Goal: Task Accomplishment & Management: Use online tool/utility

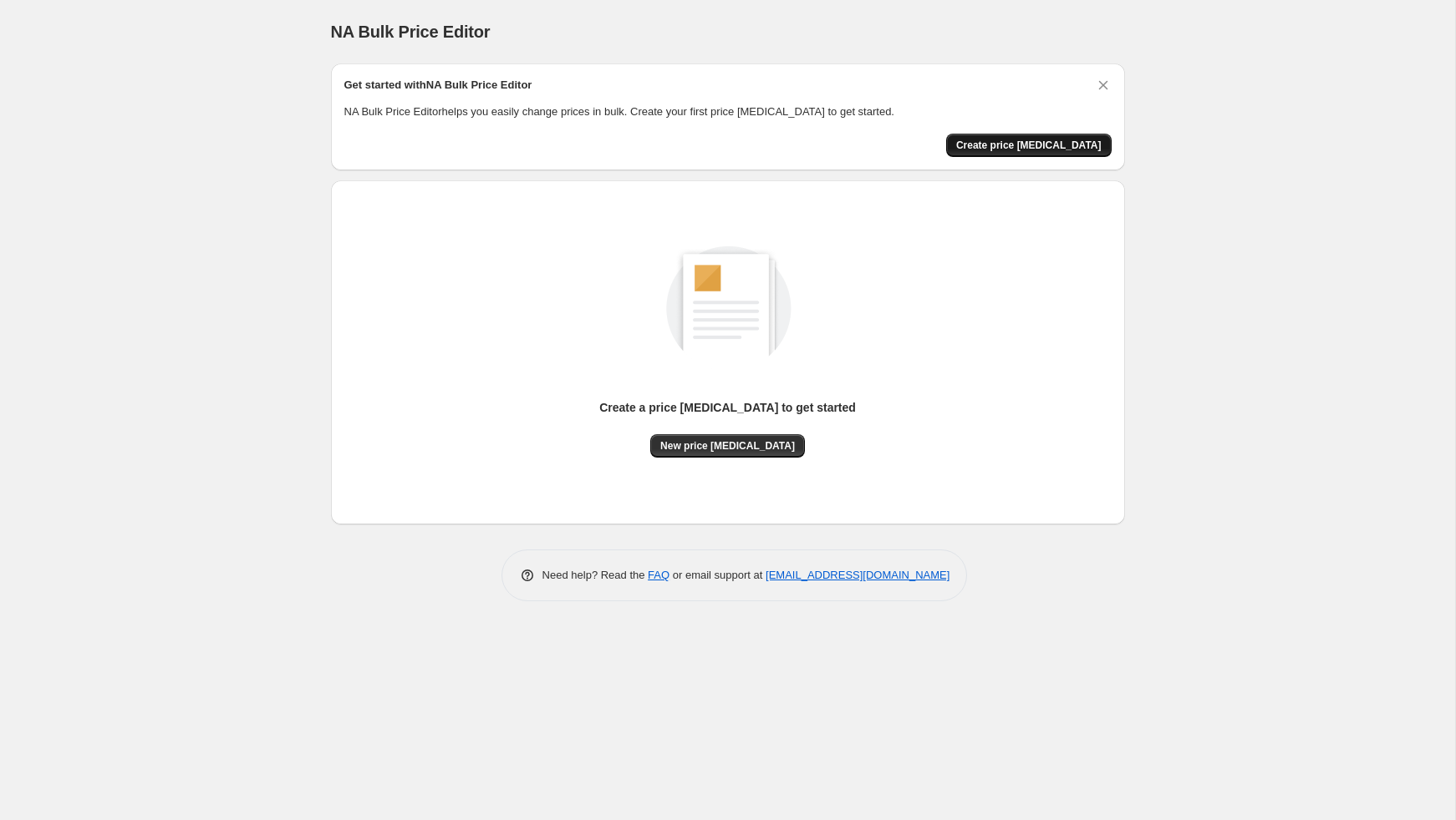
click at [1102, 135] on button "Create price [MEDICAL_DATA]" at bounding box center [1028, 145] width 165 height 23
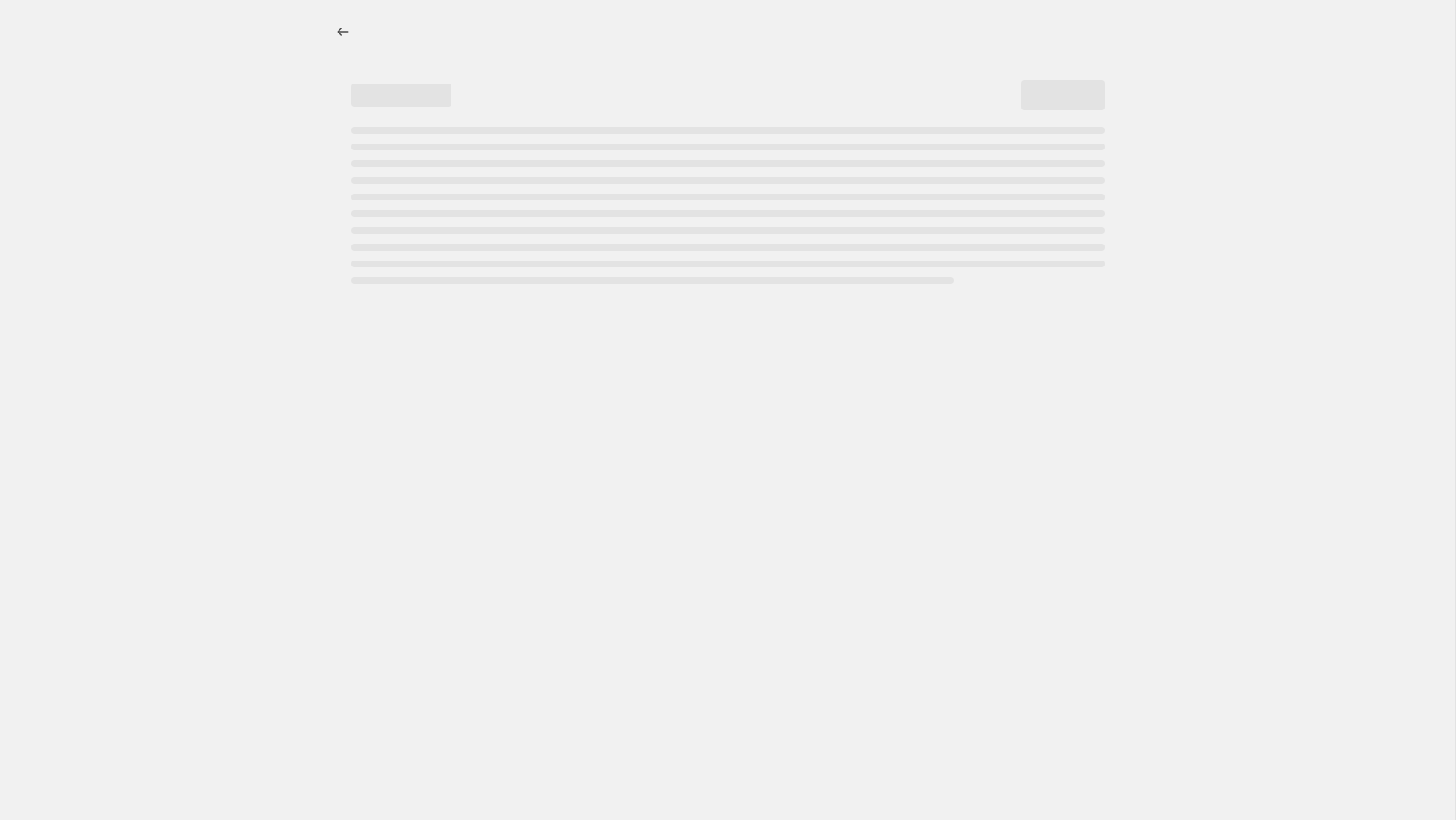
select select "percentage"
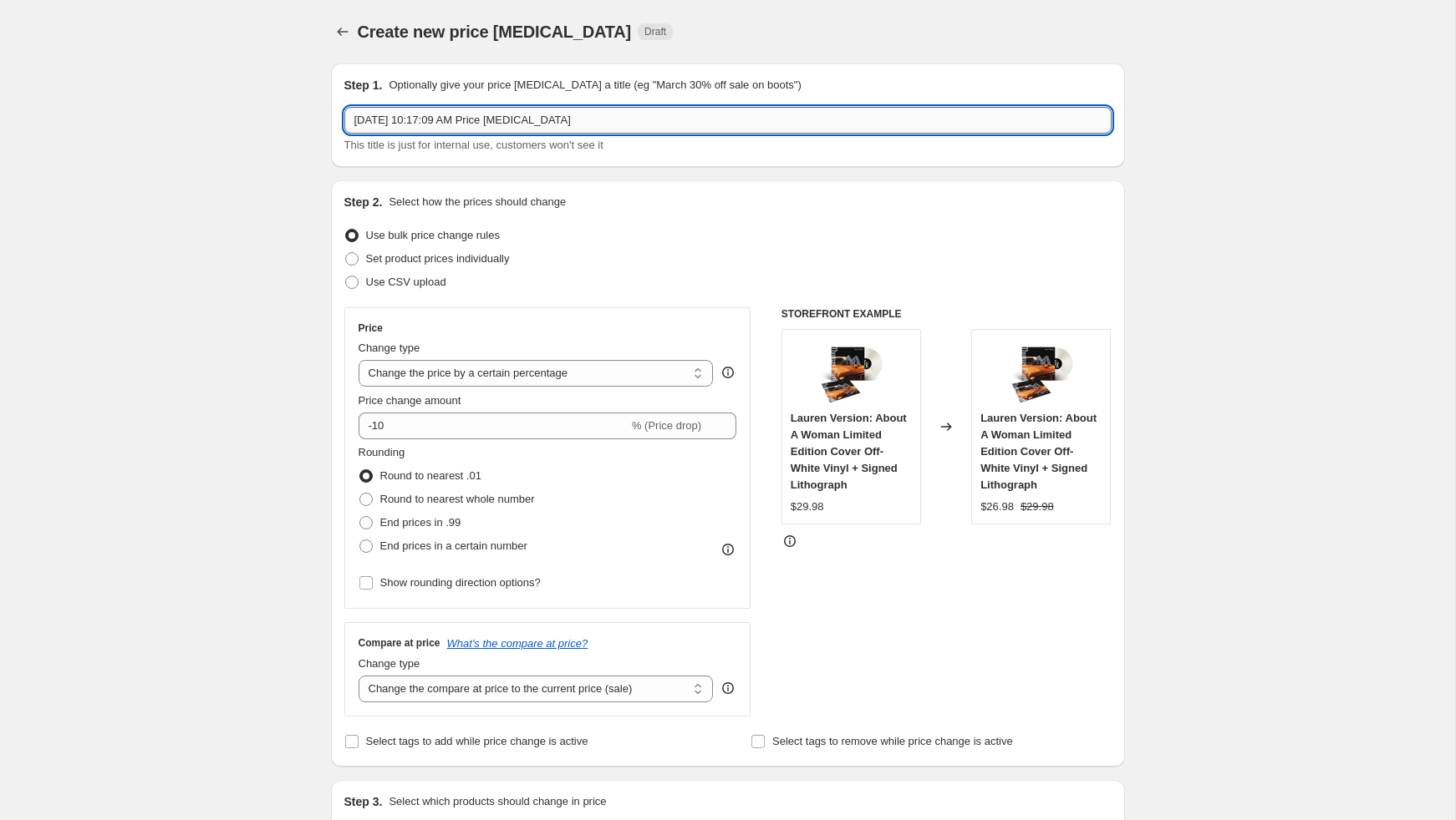
click at [537, 119] on input "[DATE] 10:17:09 AM Price [MEDICAL_DATA]" at bounding box center [728, 120] width 767 height 27
click at [669, 125] on input "[DATE] 10:17:09 AM Price [MEDICAL_DATA]" at bounding box center [728, 120] width 767 height 27
drag, startPoint x: 691, startPoint y: 125, endPoint x: 303, endPoint y: 121, distance: 388.0
type input "[DATE] One Day Anniversary Sale - 20% off Select Merchandise"
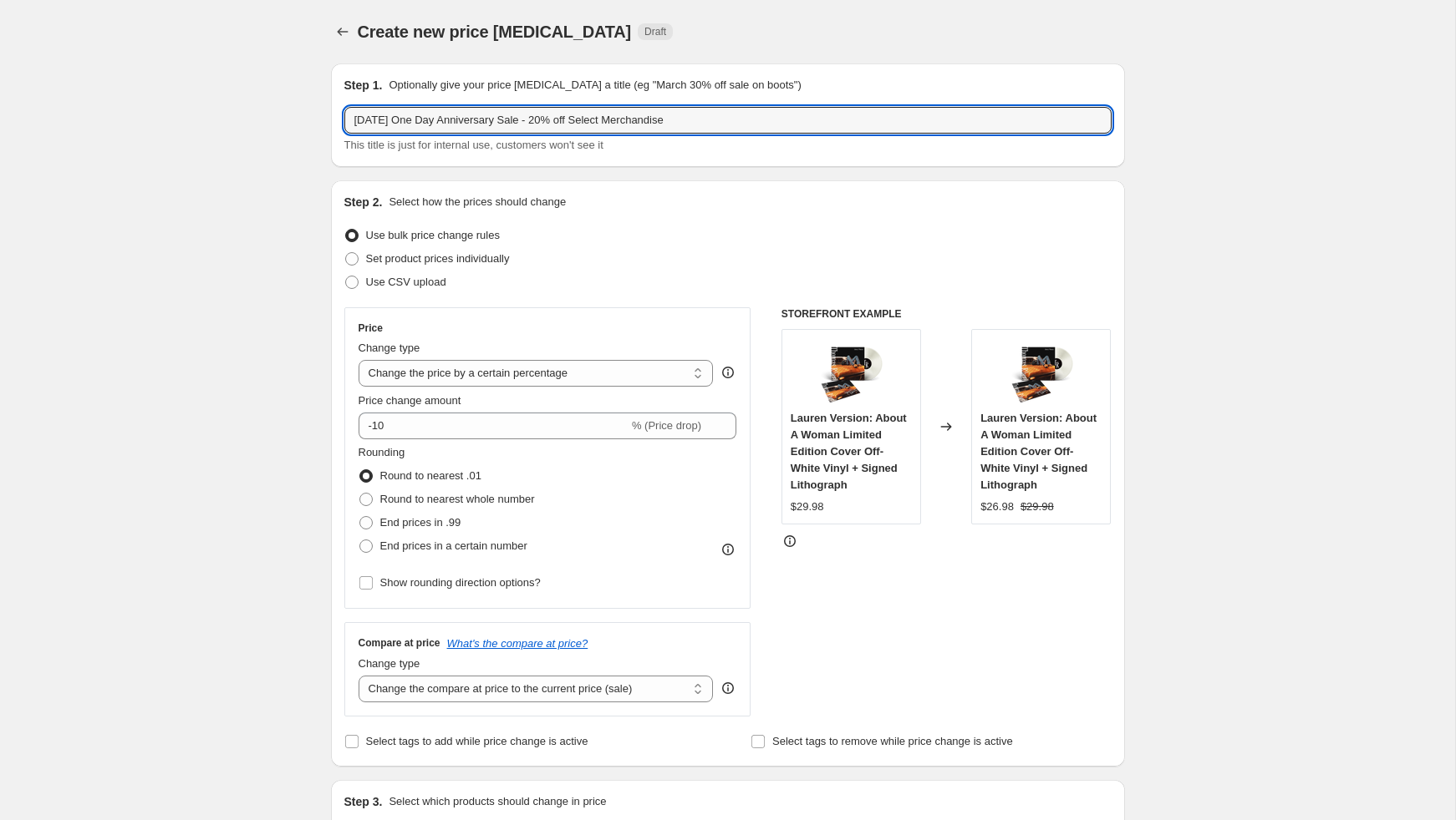
click at [742, 211] on div "Step 2. Select how the prices should change Use bulk price change rules Set pro…" at bounding box center [728, 473] width 767 height 559
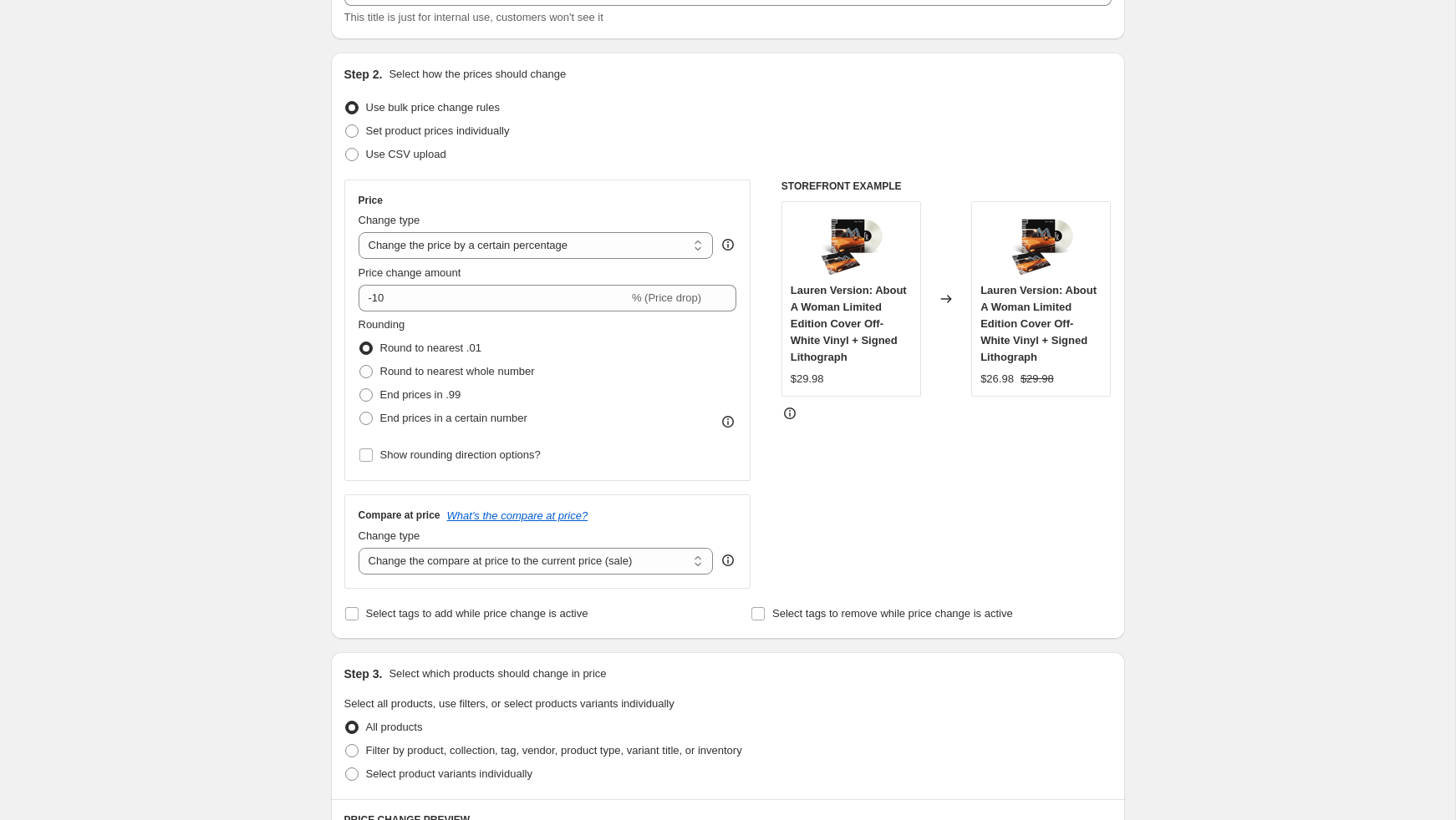
scroll to position [130, 0]
click at [559, 246] on select "Change the price to a certain amount Change the price by a certain amount Chang…" at bounding box center [535, 243] width 355 height 27
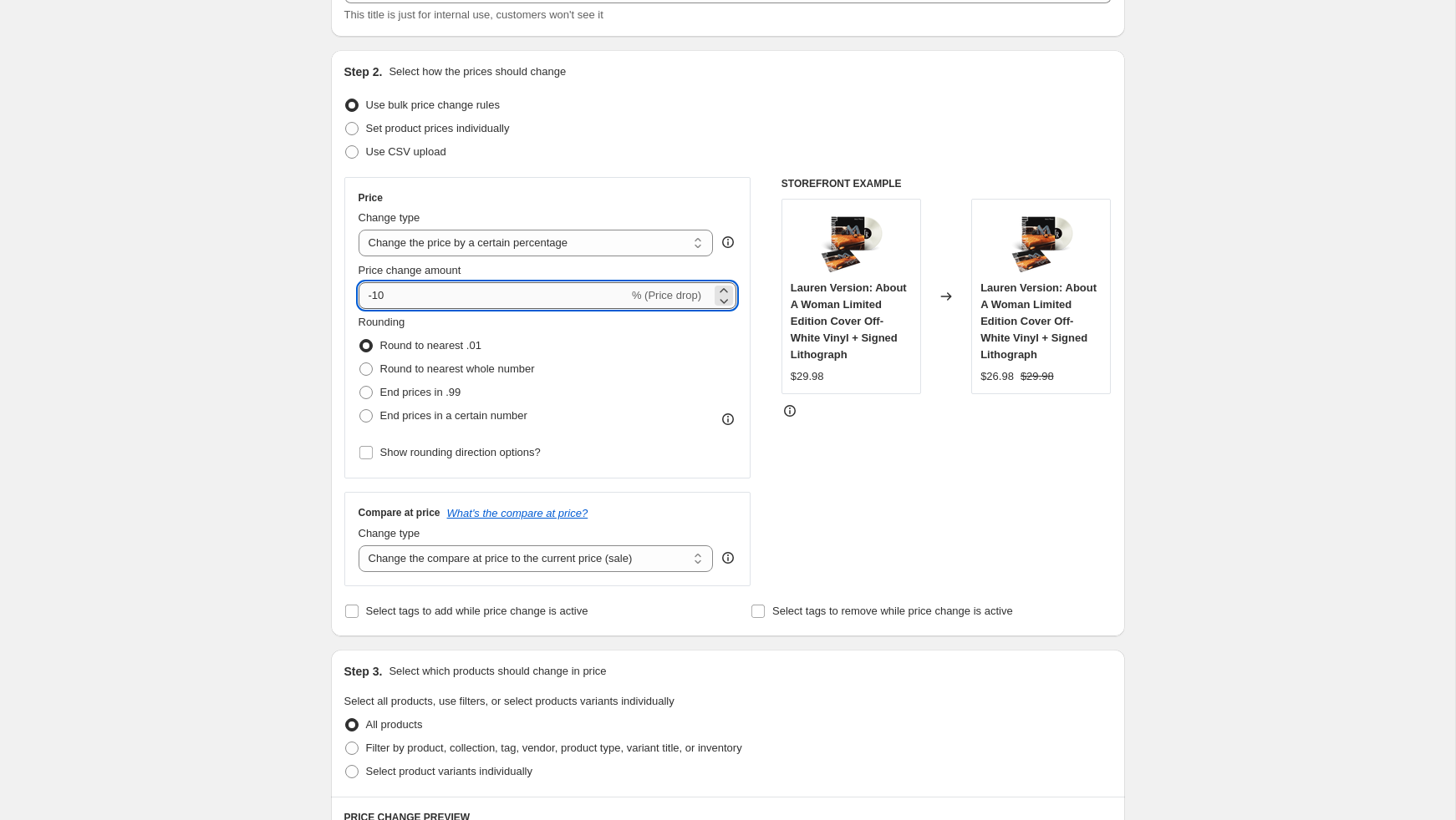
click at [422, 302] on input "-10" at bounding box center [493, 295] width 270 height 27
click at [721, 287] on icon at bounding box center [724, 290] width 17 height 17
click at [727, 303] on icon at bounding box center [724, 301] width 17 height 17
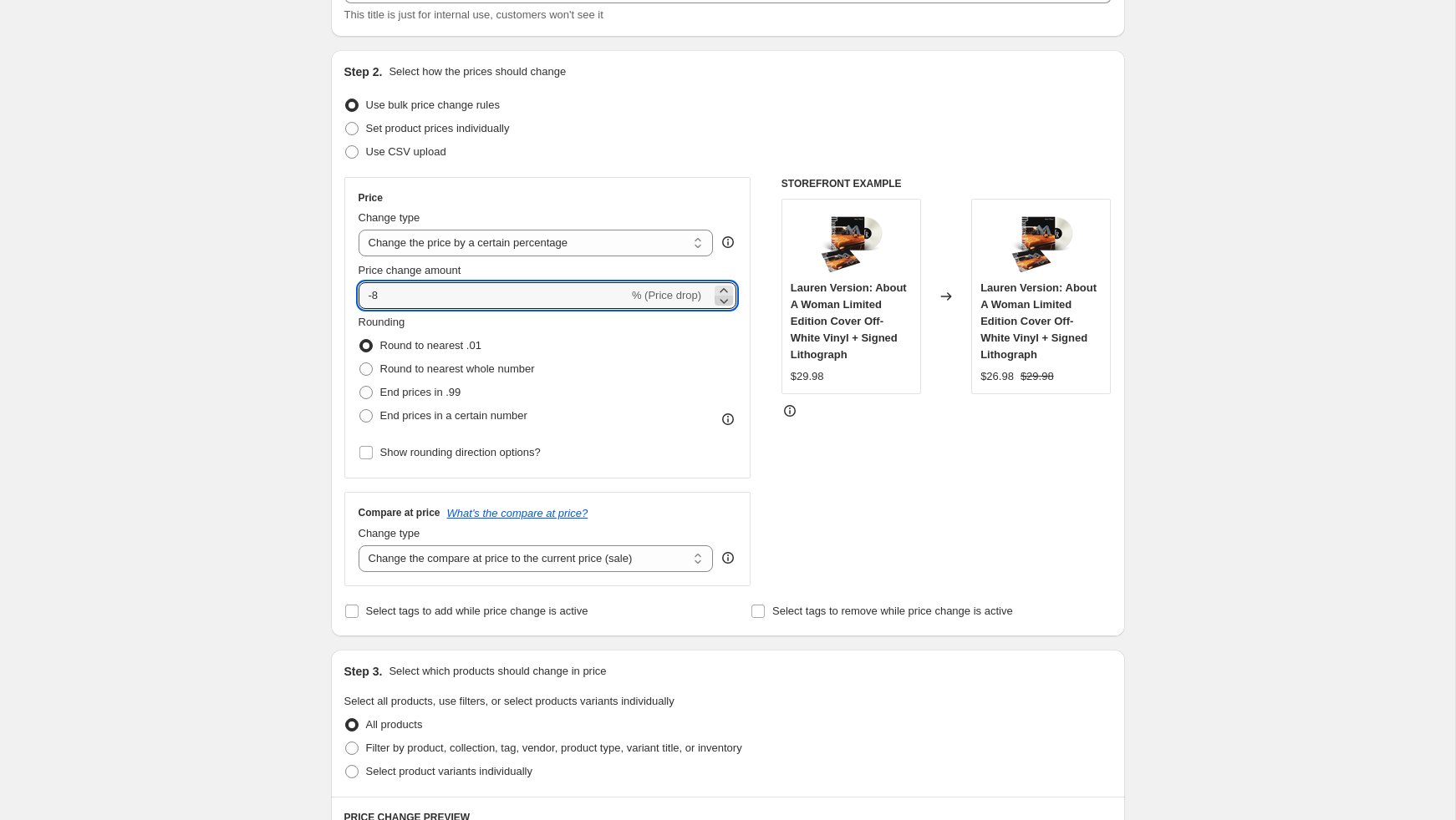
click at [727, 303] on icon at bounding box center [724, 301] width 17 height 17
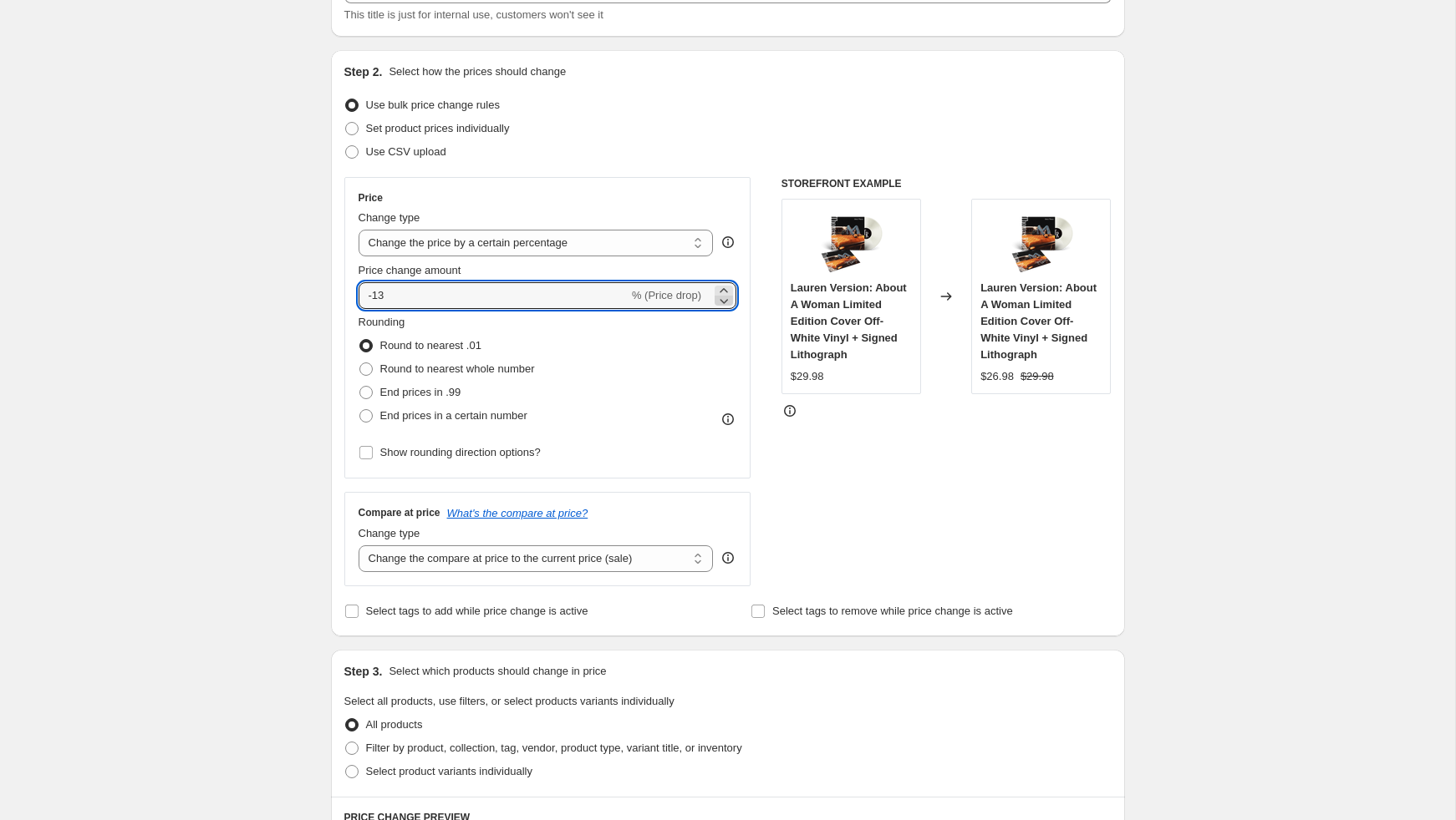
click at [727, 303] on icon at bounding box center [724, 301] width 17 height 17
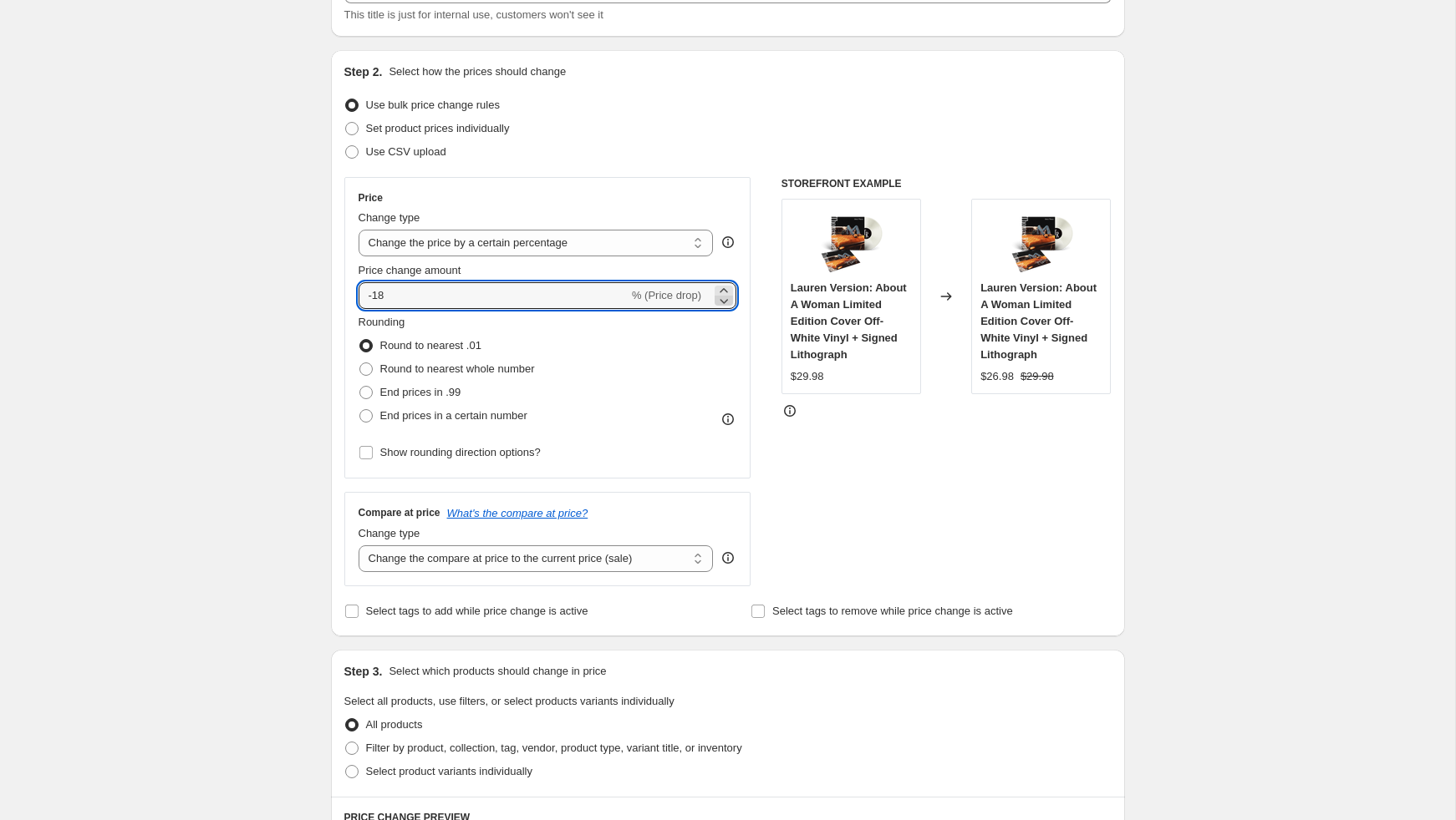
click at [727, 303] on icon at bounding box center [724, 301] width 17 height 17
click at [727, 288] on icon at bounding box center [724, 290] width 17 height 17
type input "-20"
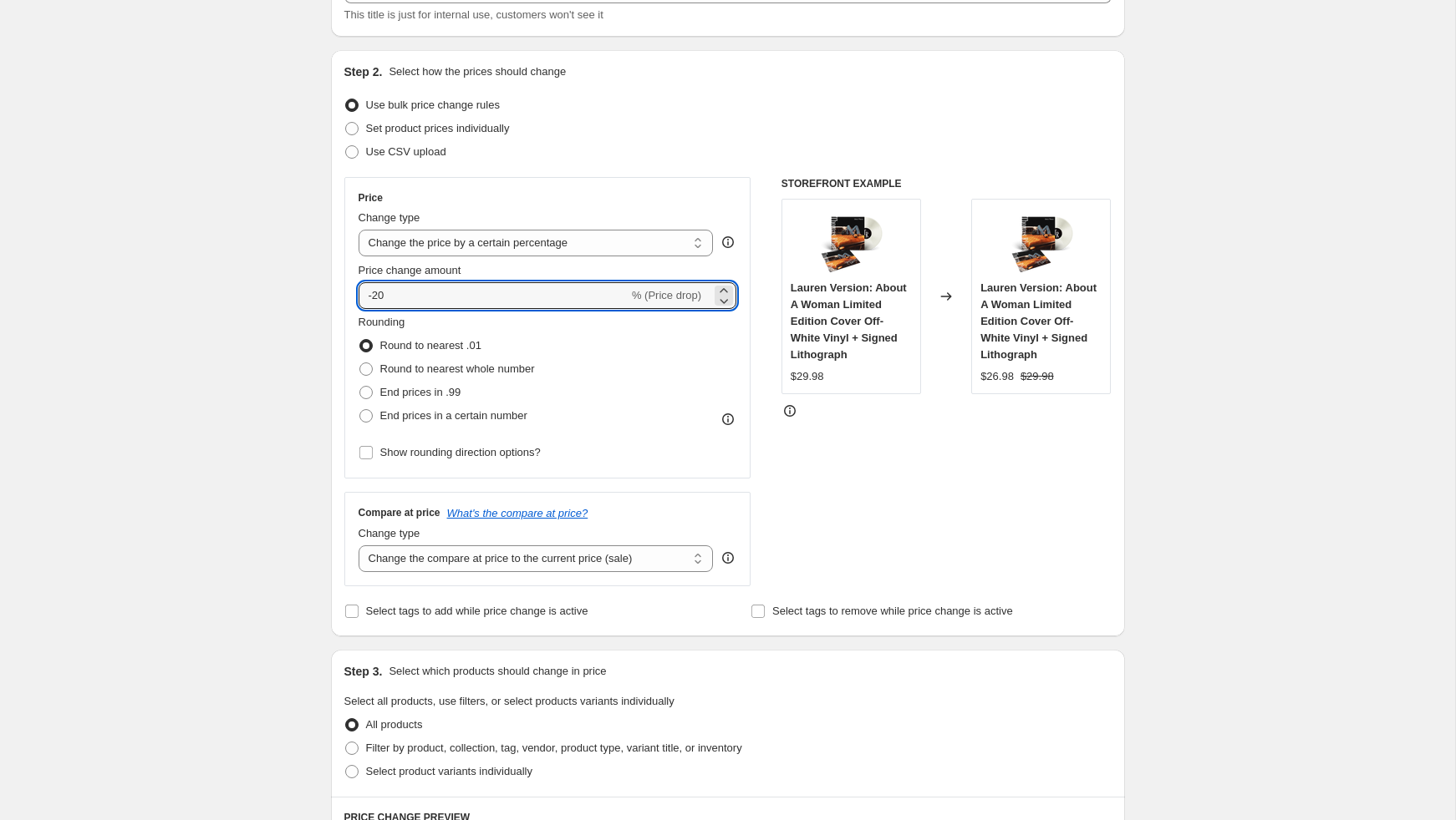
click at [659, 352] on div "Rounding Round to nearest .01 Round to nearest whole number End prices in .99 E…" at bounding box center [548, 371] width 379 height 113
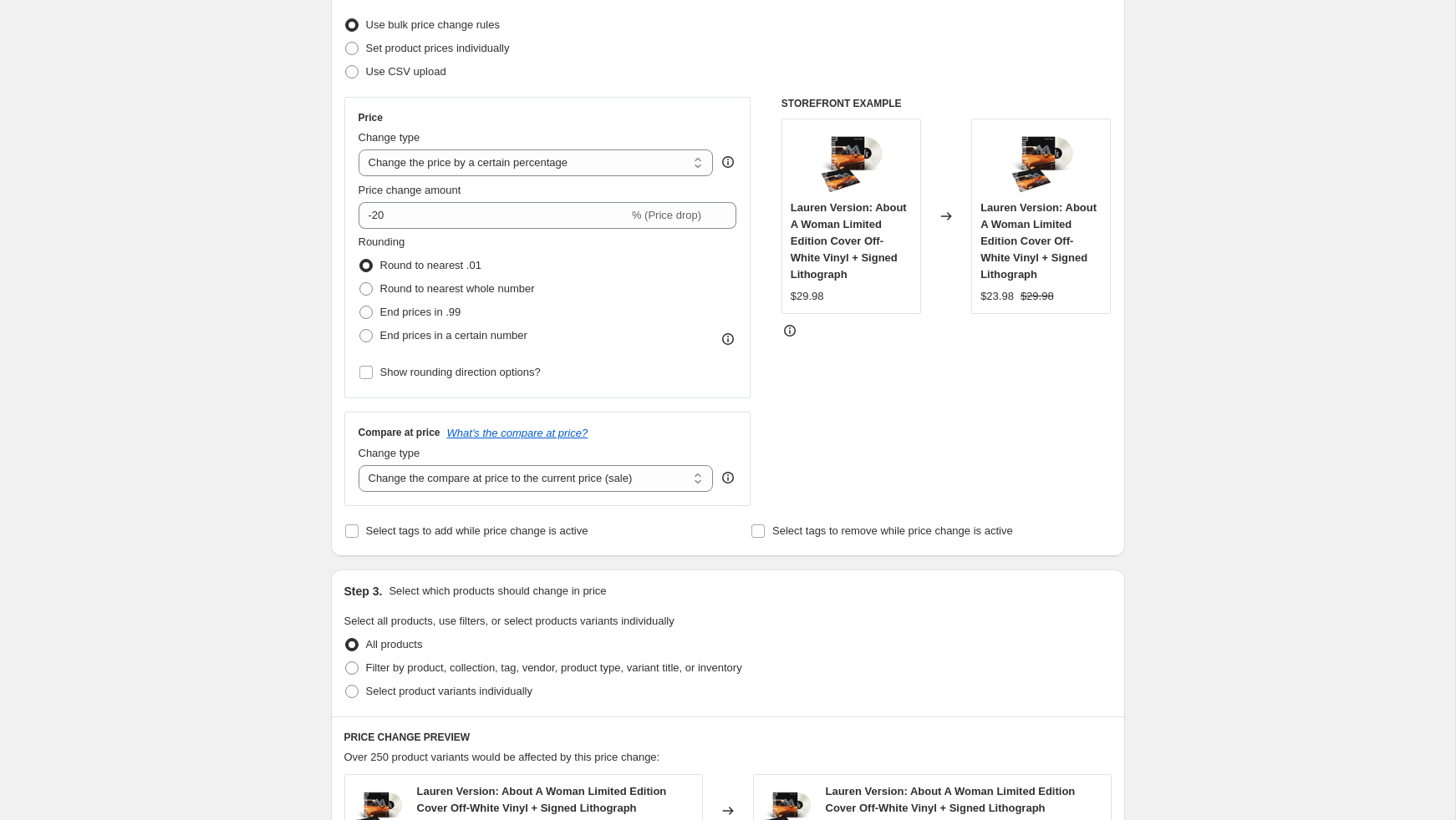
scroll to position [239, 0]
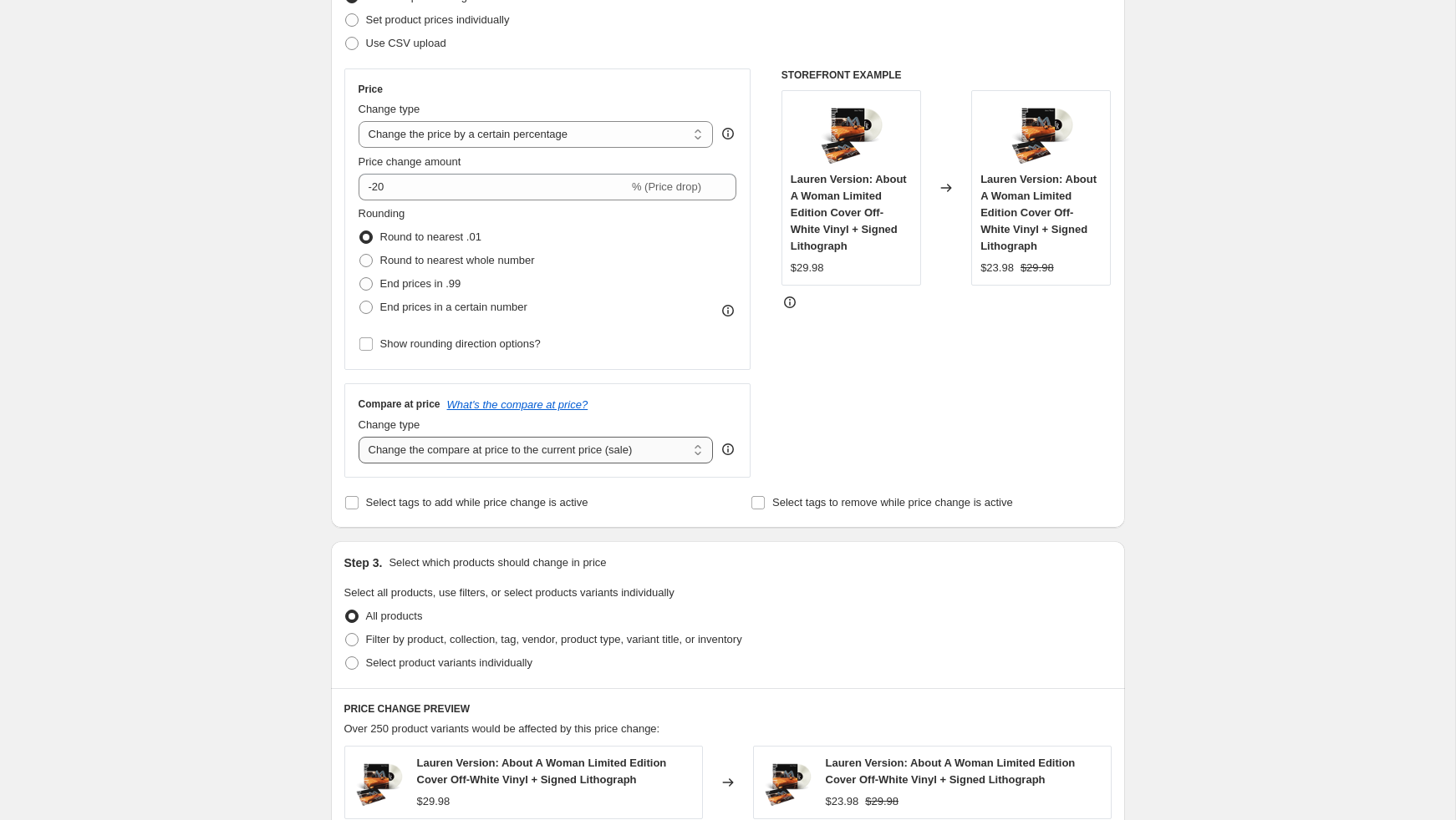
click at [686, 455] on select "Change the compare at price to the current price (sale) Change the compare at p…" at bounding box center [535, 450] width 355 height 27
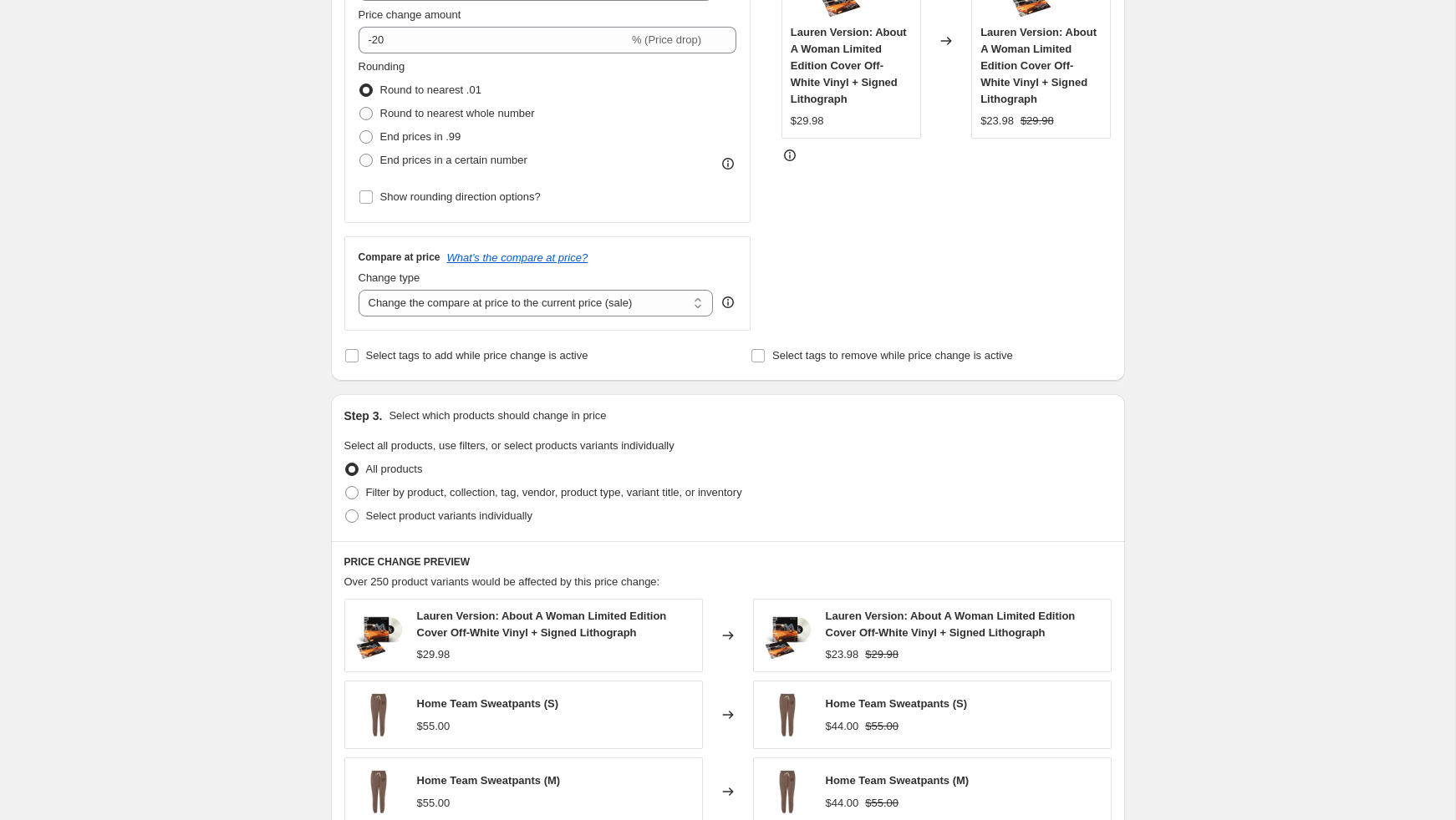
scroll to position [388, 0]
click at [631, 298] on select "Change the compare at price to the current price (sale) Change the compare at p…" at bounding box center [535, 301] width 355 height 27
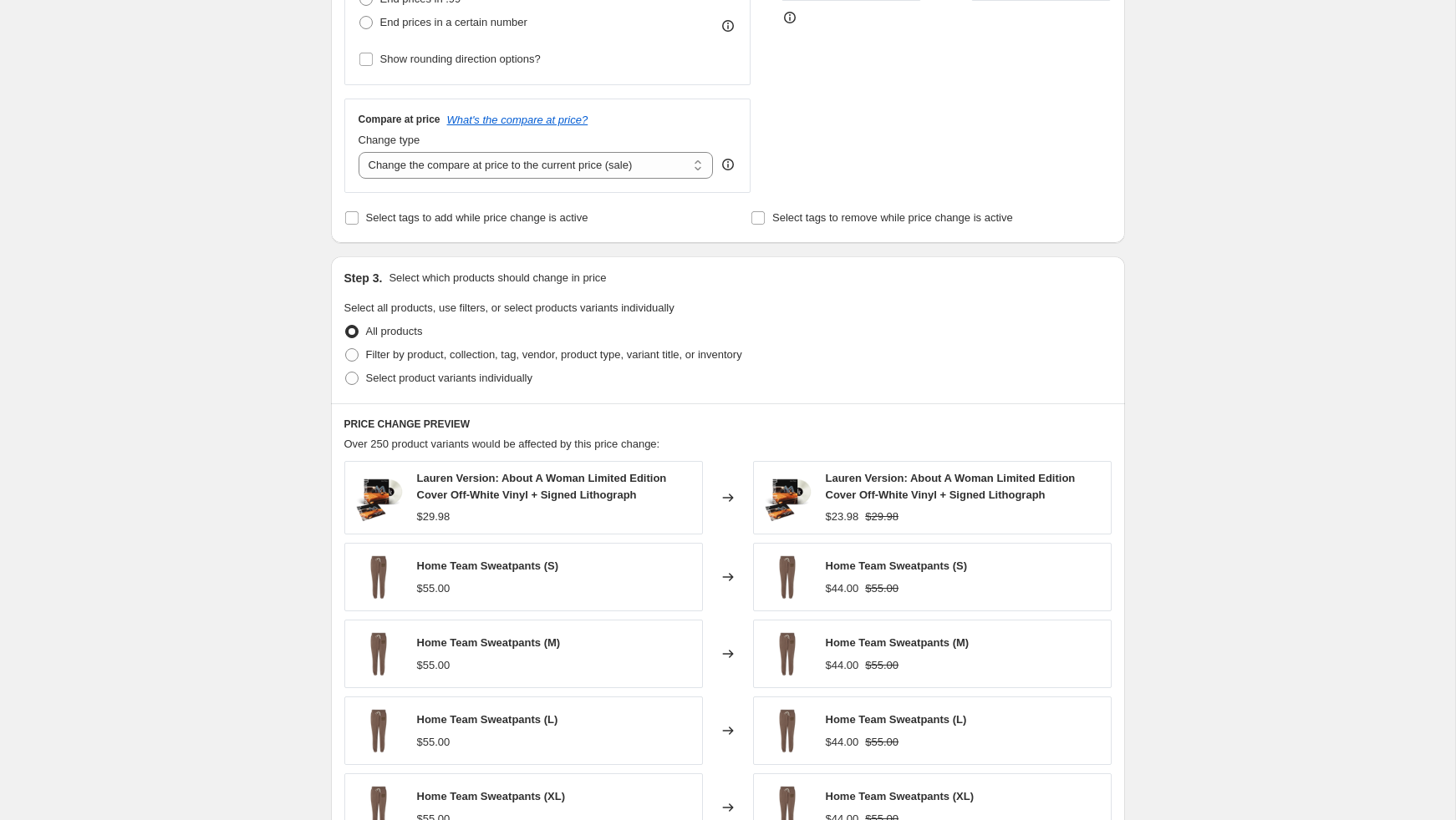
scroll to position [524, 0]
click at [356, 351] on span at bounding box center [352, 354] width 13 height 13
click at [346, 348] on input "Filter by product, collection, tag, vendor, product type, variant title, or inv…" at bounding box center [345, 348] width 1 height 1
radio input "true"
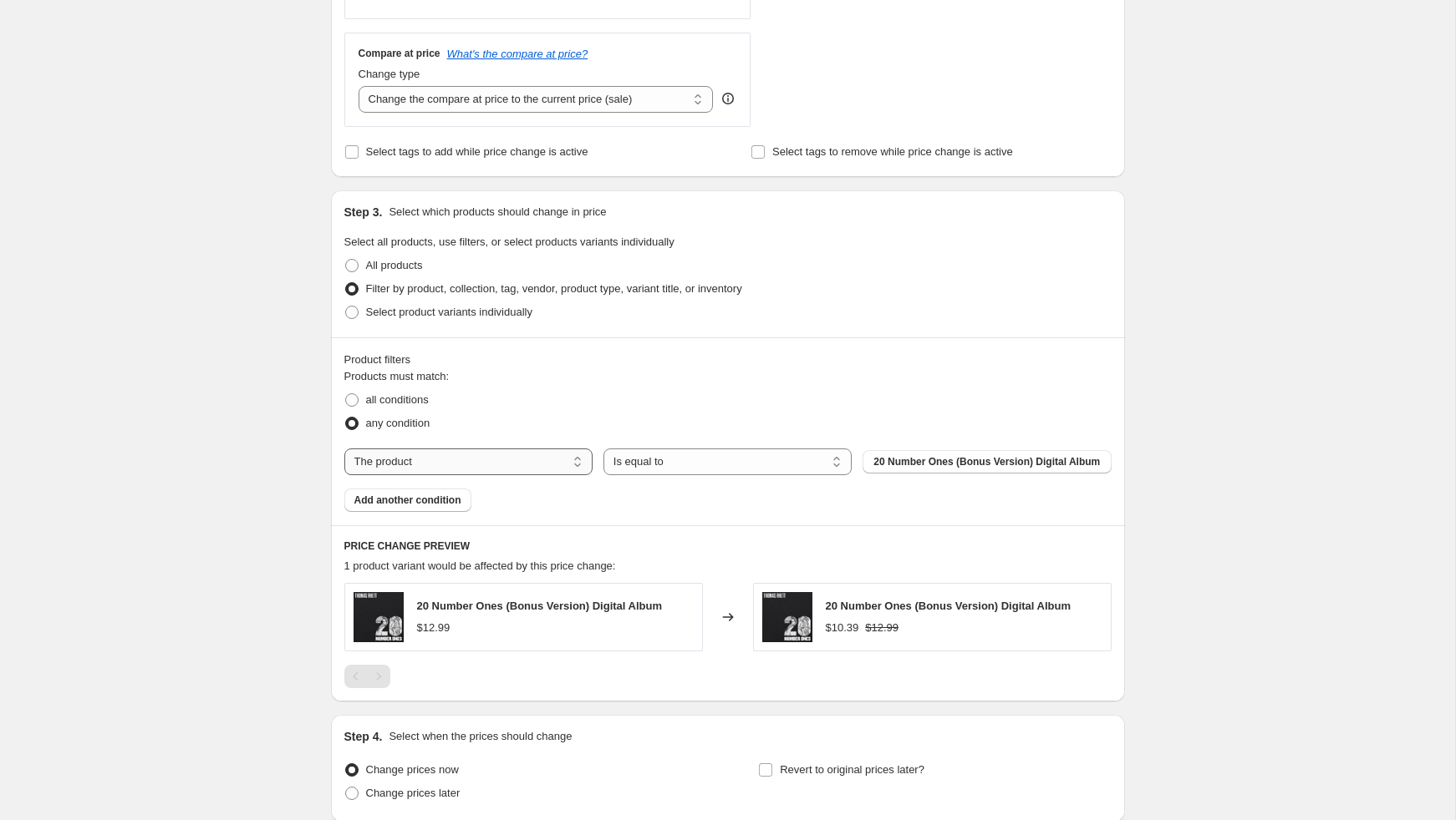
scroll to position [609, 0]
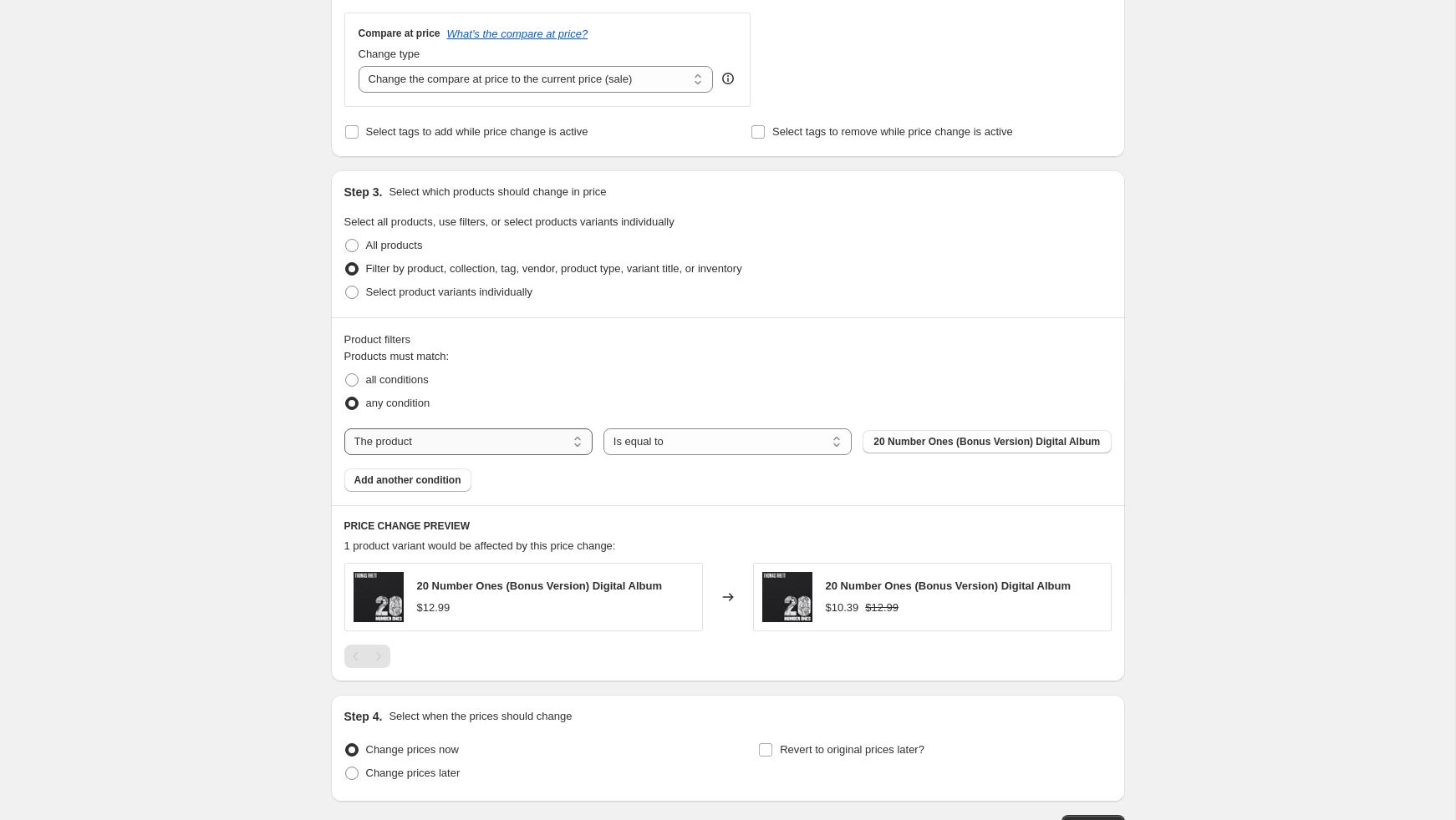
click at [441, 452] on select "The product The product's collection The product's tag The product's vendor The…" at bounding box center [468, 442] width 248 height 27
select select "collection"
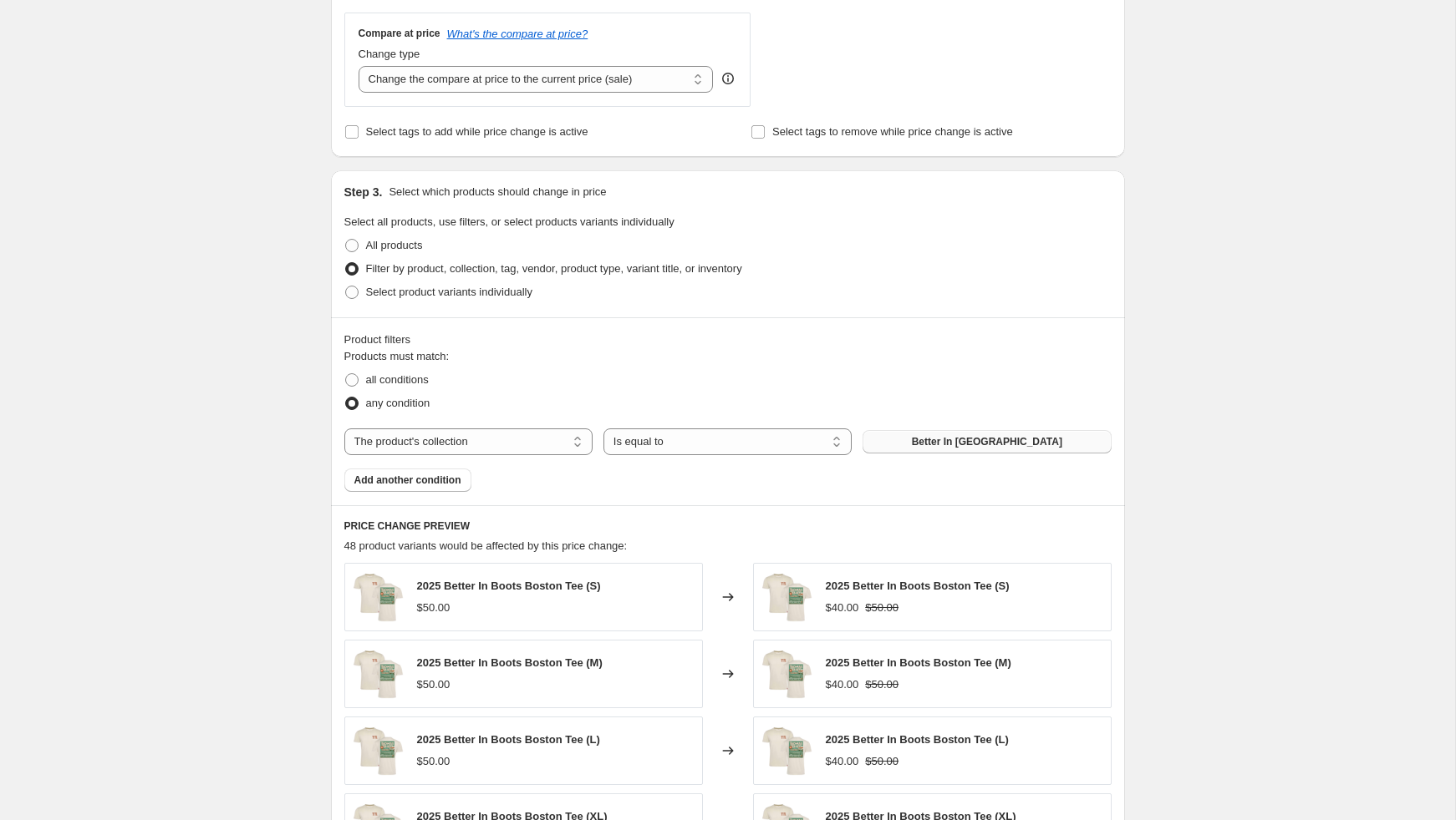
click at [903, 430] on button "Better In [GEOGRAPHIC_DATA]" at bounding box center [986, 442] width 248 height 23
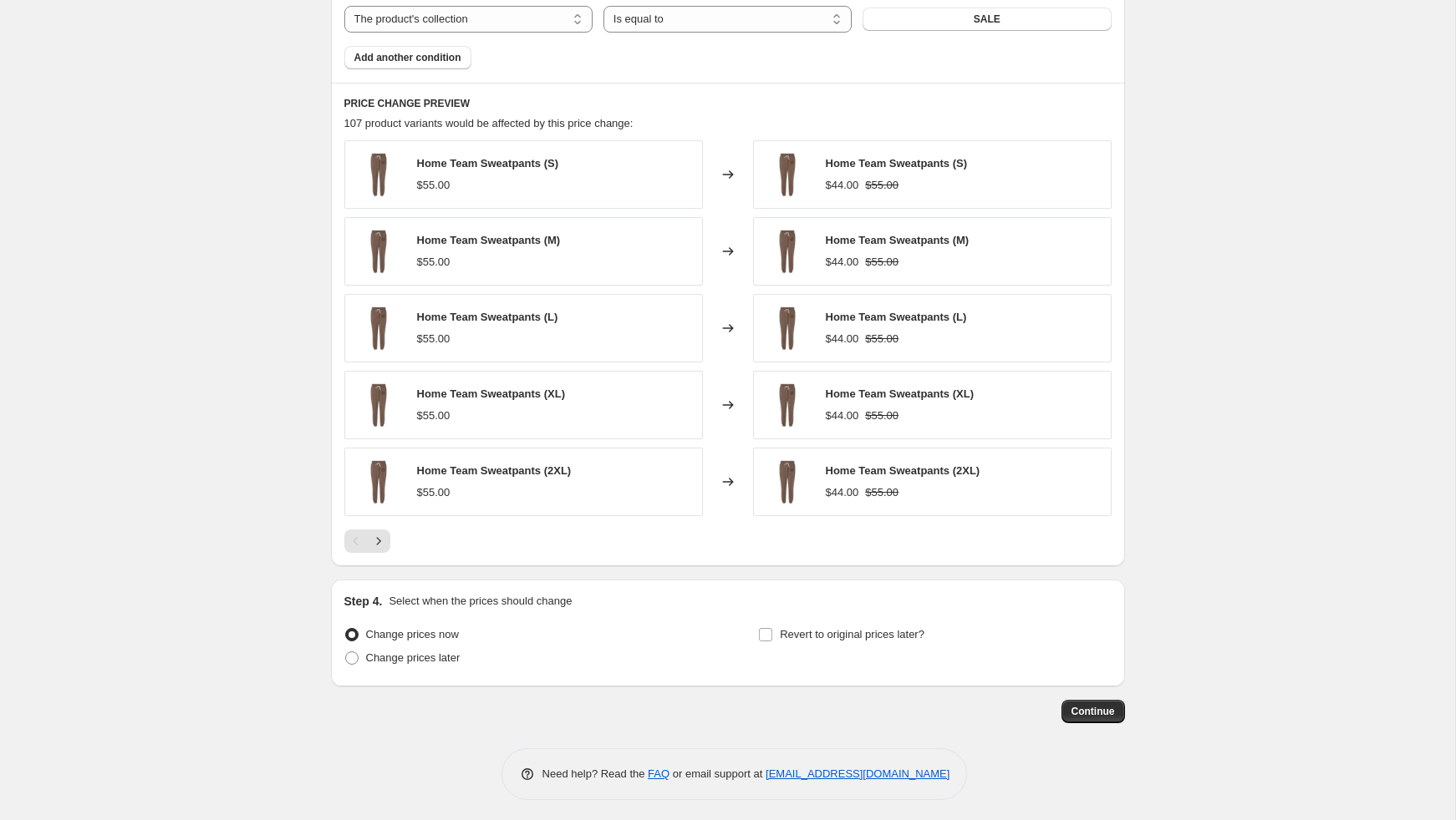
scroll to position [1037, 0]
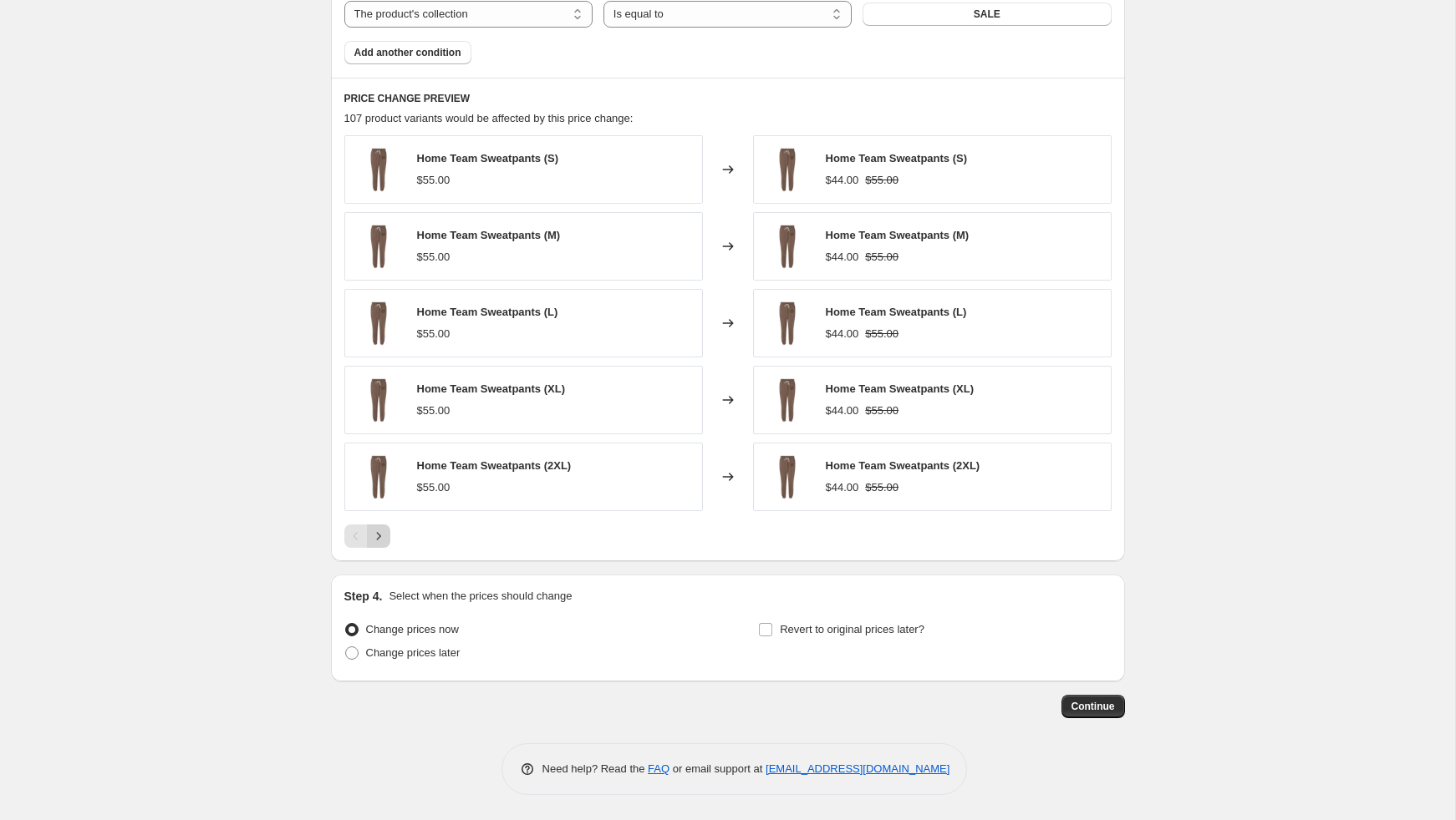
click at [381, 545] on button "Next" at bounding box center [378, 535] width 23 height 23
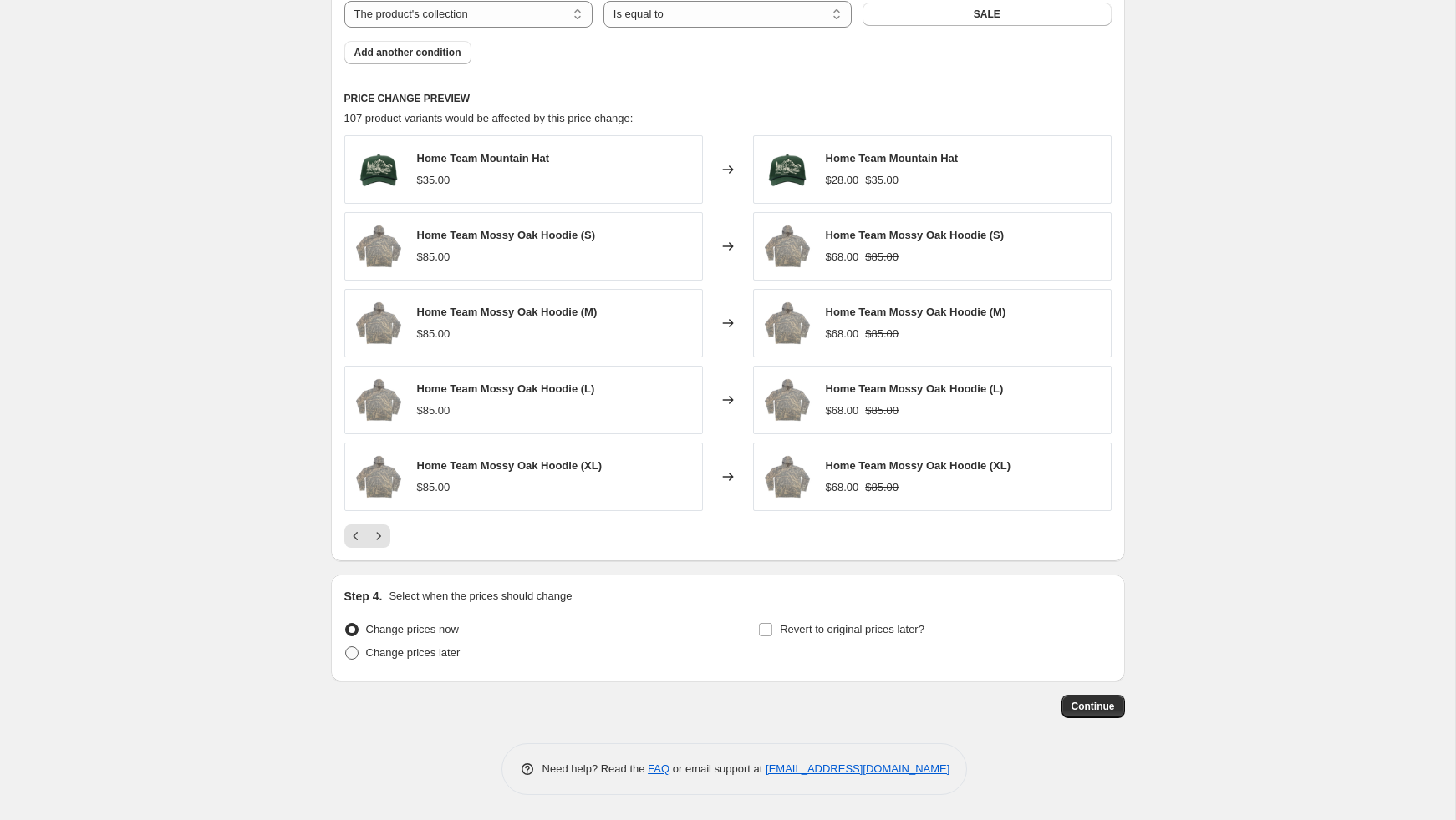
click at [416, 659] on span "Change prices later" at bounding box center [413, 653] width 95 height 13
click at [346, 647] on input "Change prices later" at bounding box center [345, 647] width 1 height 1
radio input "true"
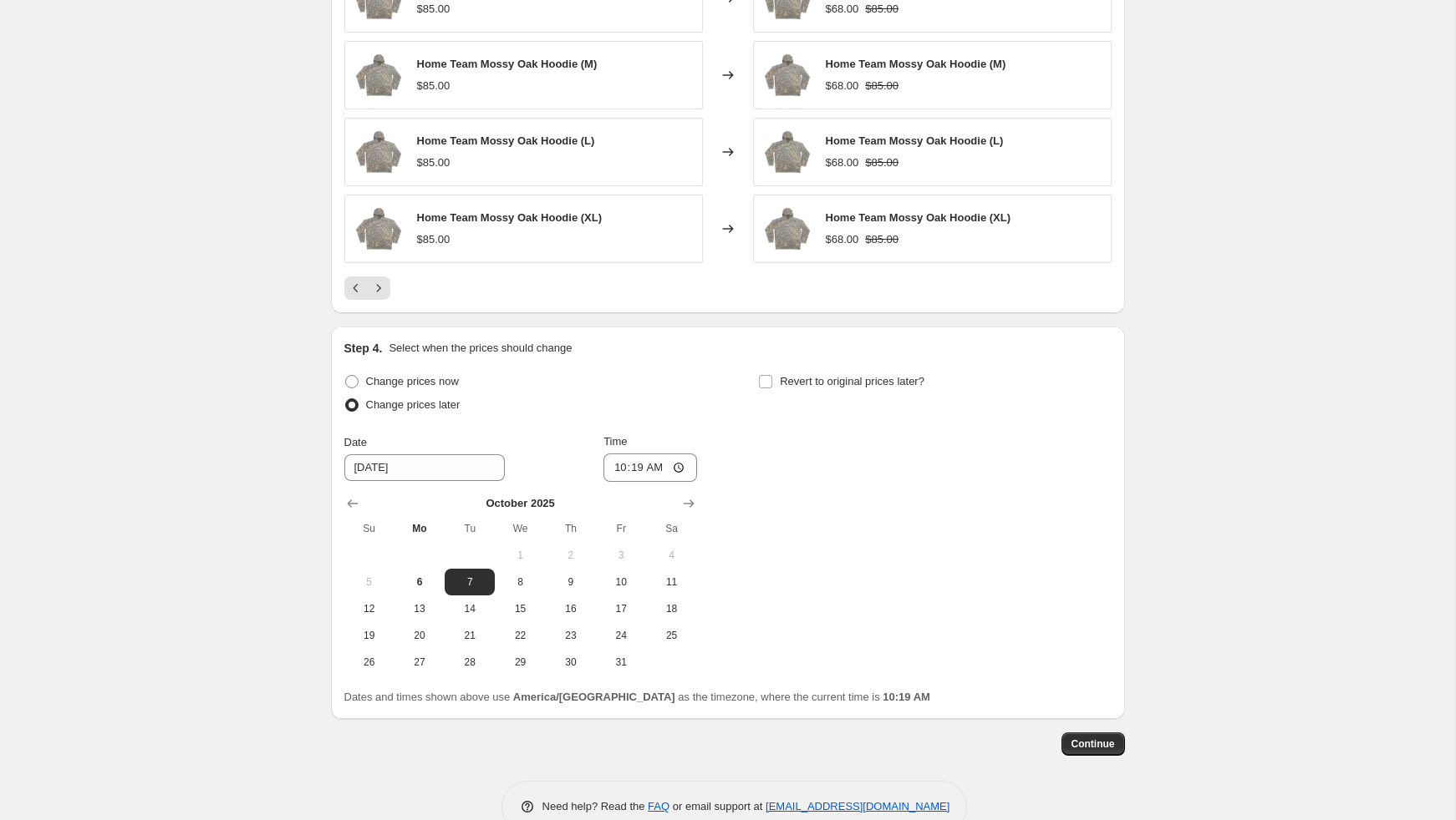
scroll to position [1323, 0]
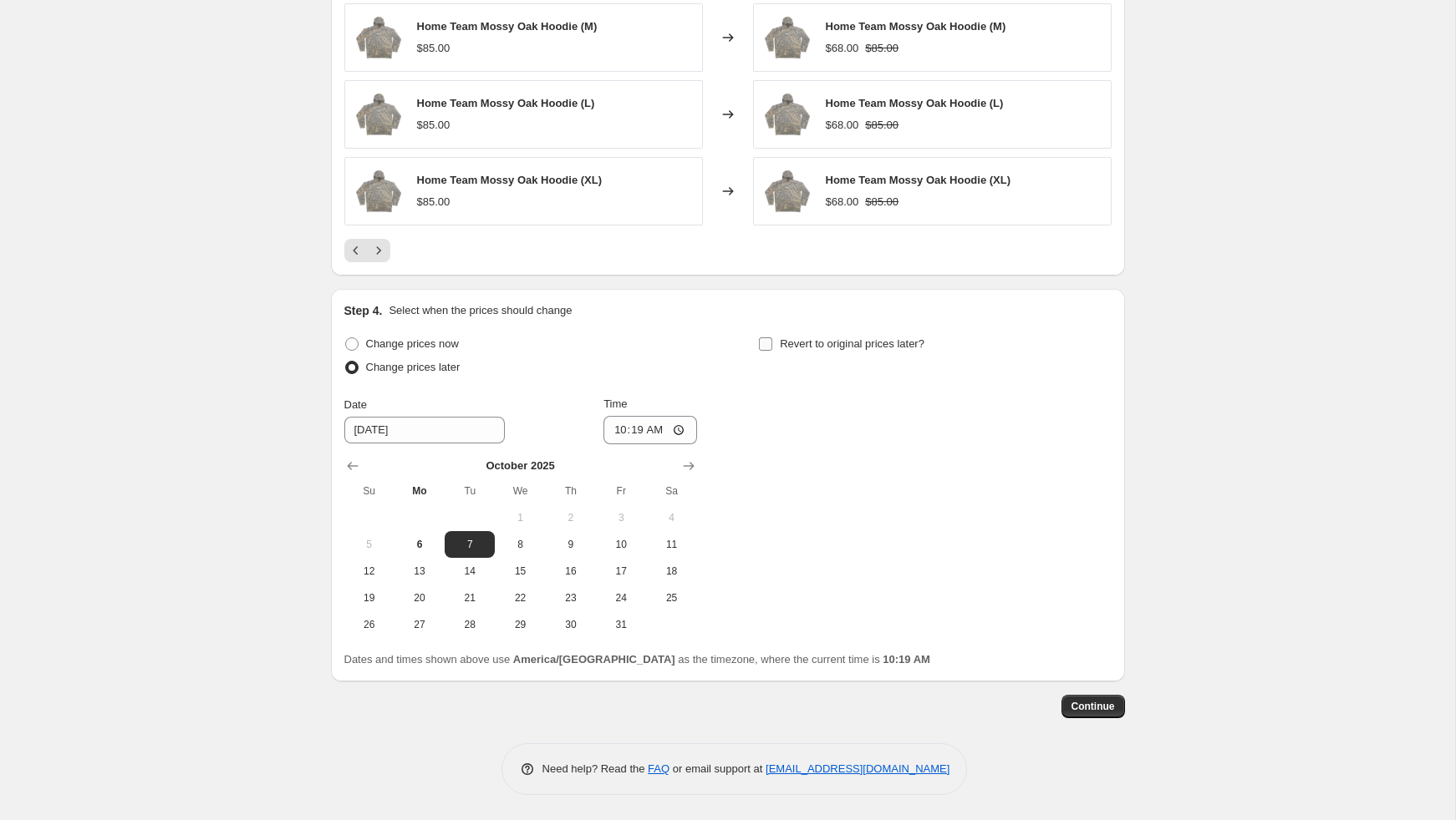
click at [770, 348] on input "Revert to original prices later?" at bounding box center [766, 344] width 13 height 13
checkbox input "true"
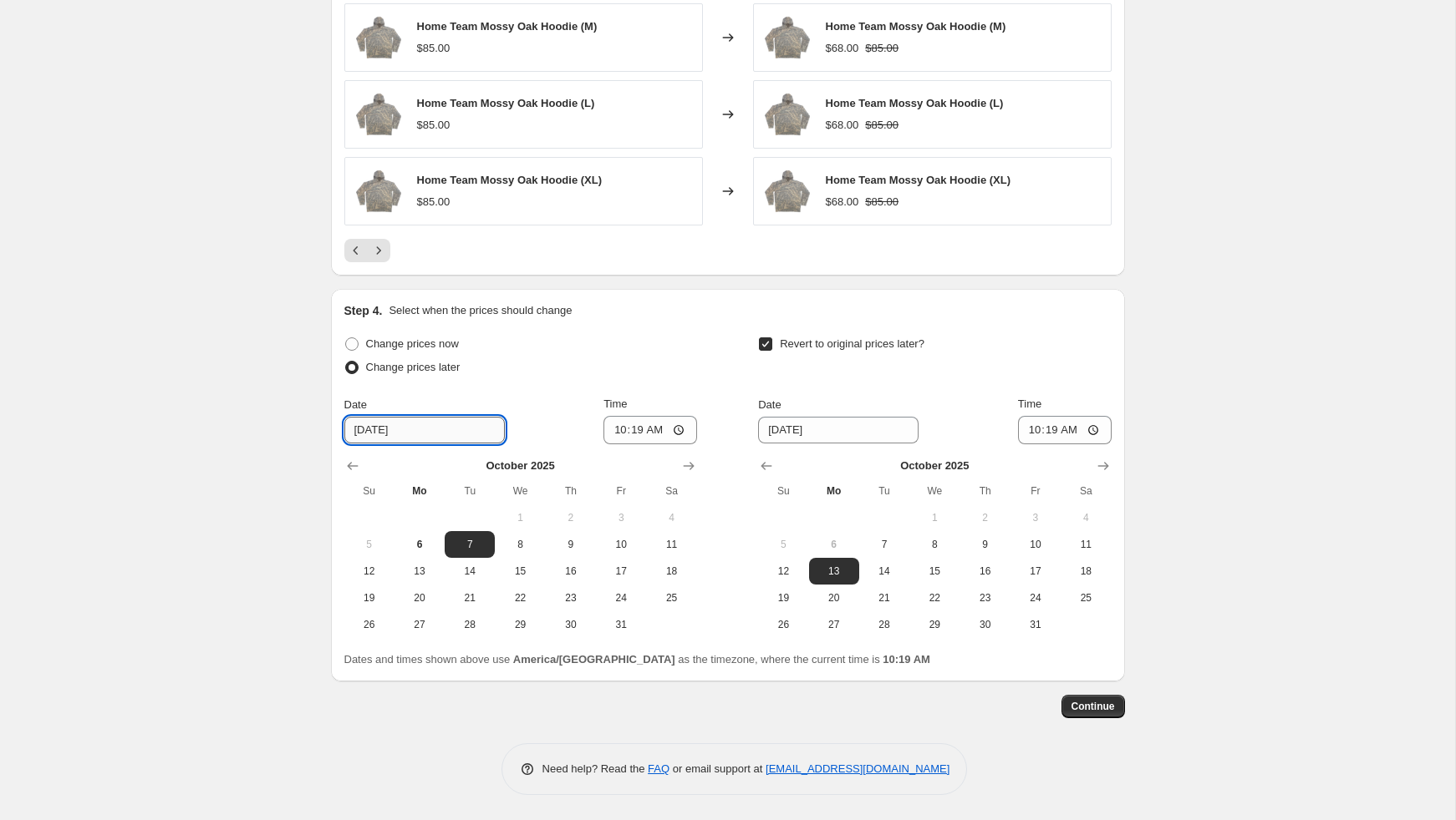
click at [418, 440] on input "[DATE]" at bounding box center [424, 429] width 161 height 27
click at [377, 568] on span "12" at bounding box center [369, 571] width 37 height 13
click at [665, 545] on span "11" at bounding box center [671, 545] width 37 height 13
type input "[DATE]"
click at [648, 432] on input "10:19" at bounding box center [650, 429] width 94 height 29
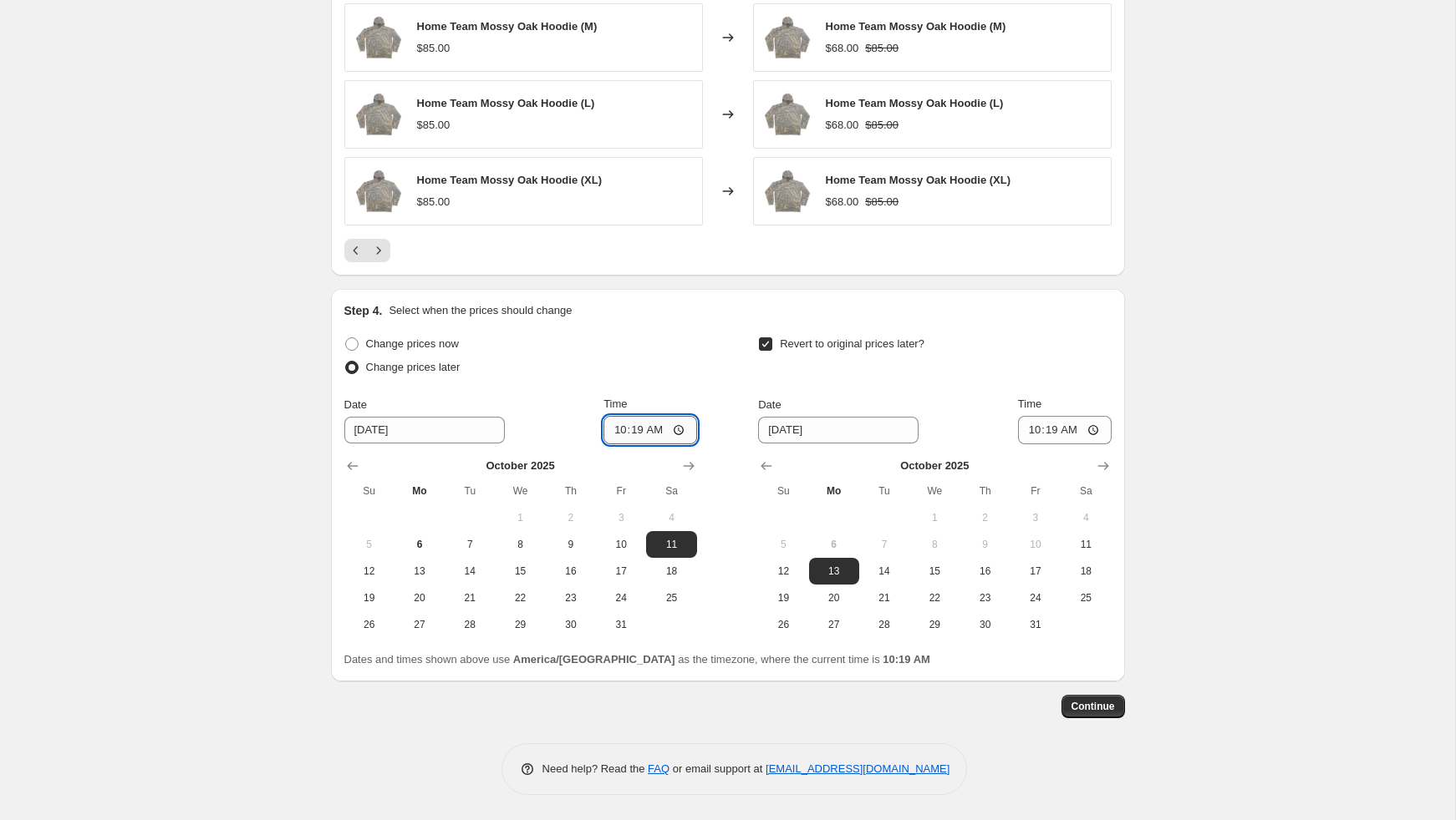
click at [629, 432] on input "10:19" at bounding box center [650, 429] width 94 height 29
click at [646, 430] on input "10:19" at bounding box center [650, 429] width 94 height 29
click at [618, 432] on input "10:19" at bounding box center [650, 429] width 94 height 29
click at [681, 430] on input "10:19" at bounding box center [650, 429] width 94 height 29
type input "23:59"
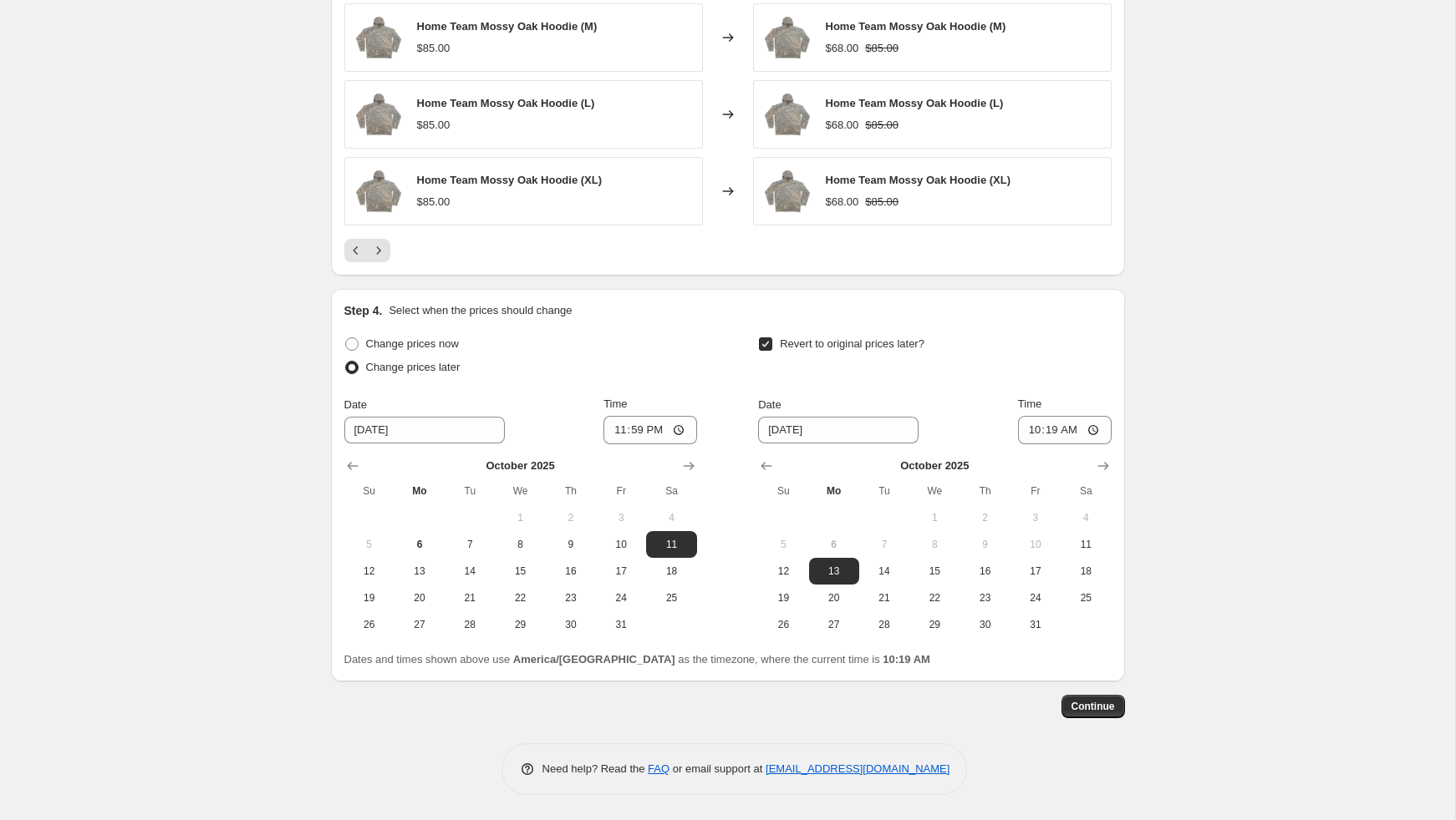
click at [717, 341] on div "Change prices now Change prices later Date [DATE] Time 23:59 [DATE] Su Mo Tu We…" at bounding box center [728, 485] width 767 height 306
click at [1093, 424] on input "10:19" at bounding box center [1064, 429] width 94 height 29
type input "01:19"
click at [1100, 708] on span "Continue" at bounding box center [1092, 707] width 44 height 13
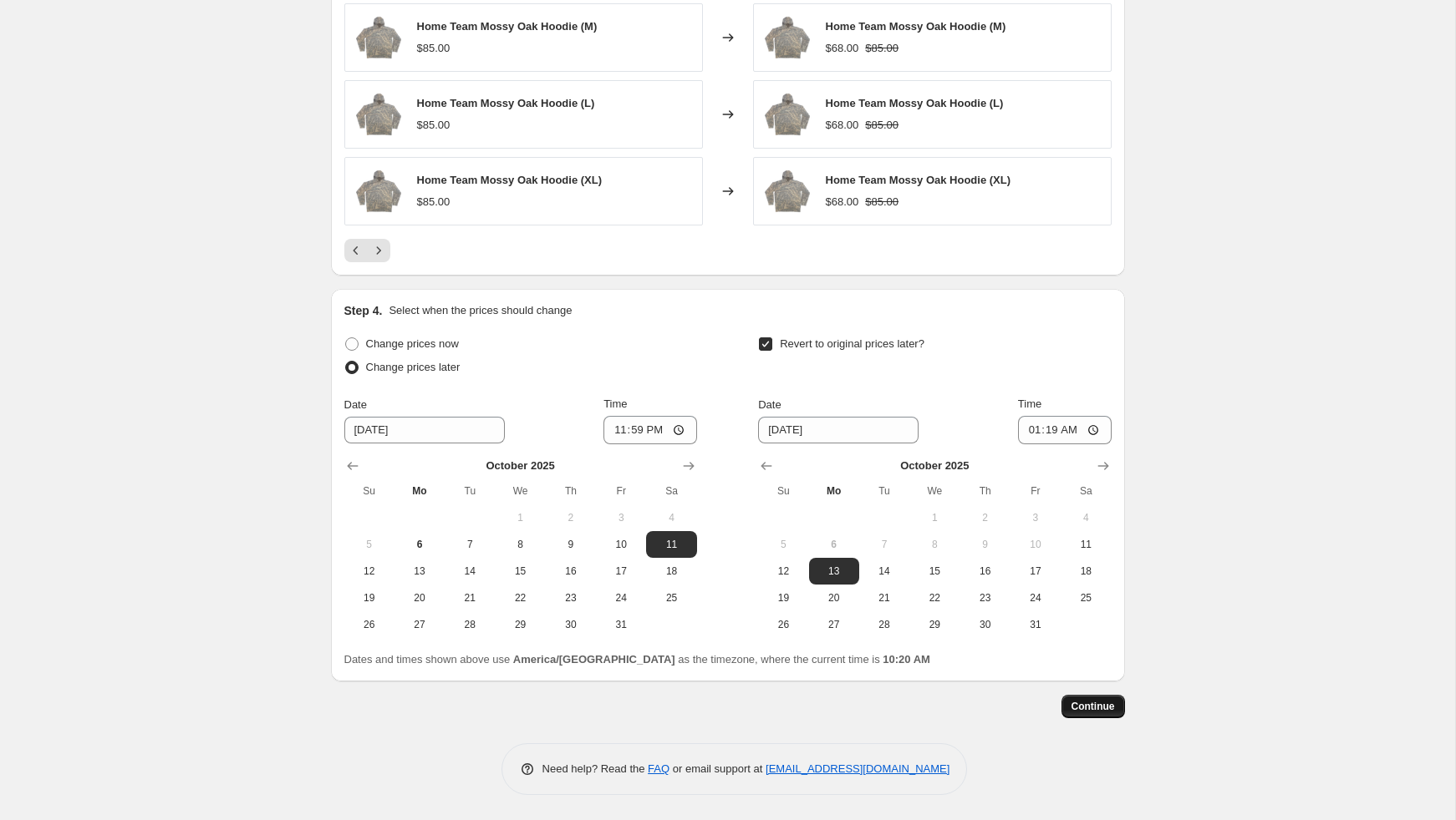
scroll to position [0, 0]
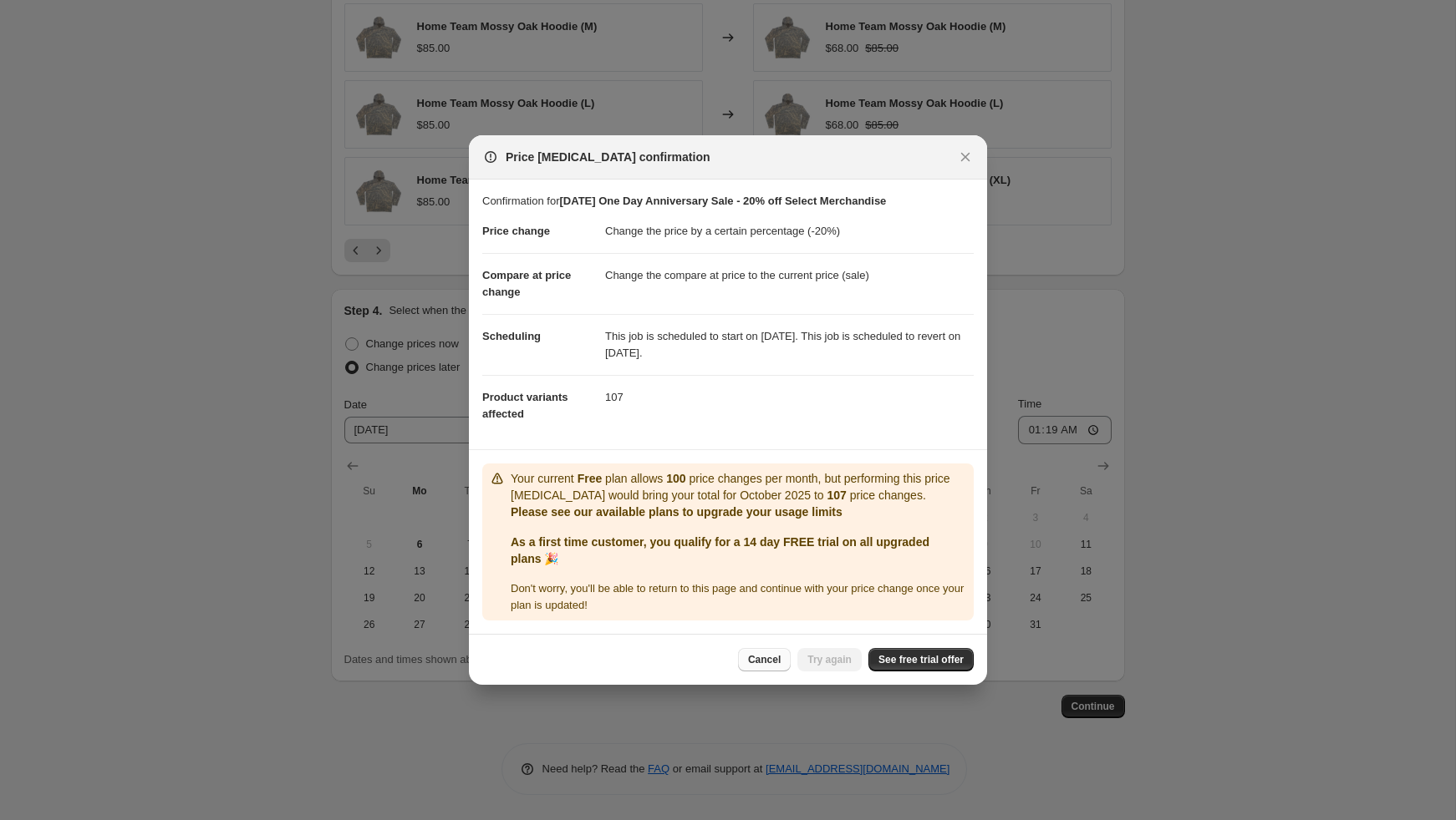
click at [758, 656] on span "Cancel" at bounding box center [764, 660] width 32 height 13
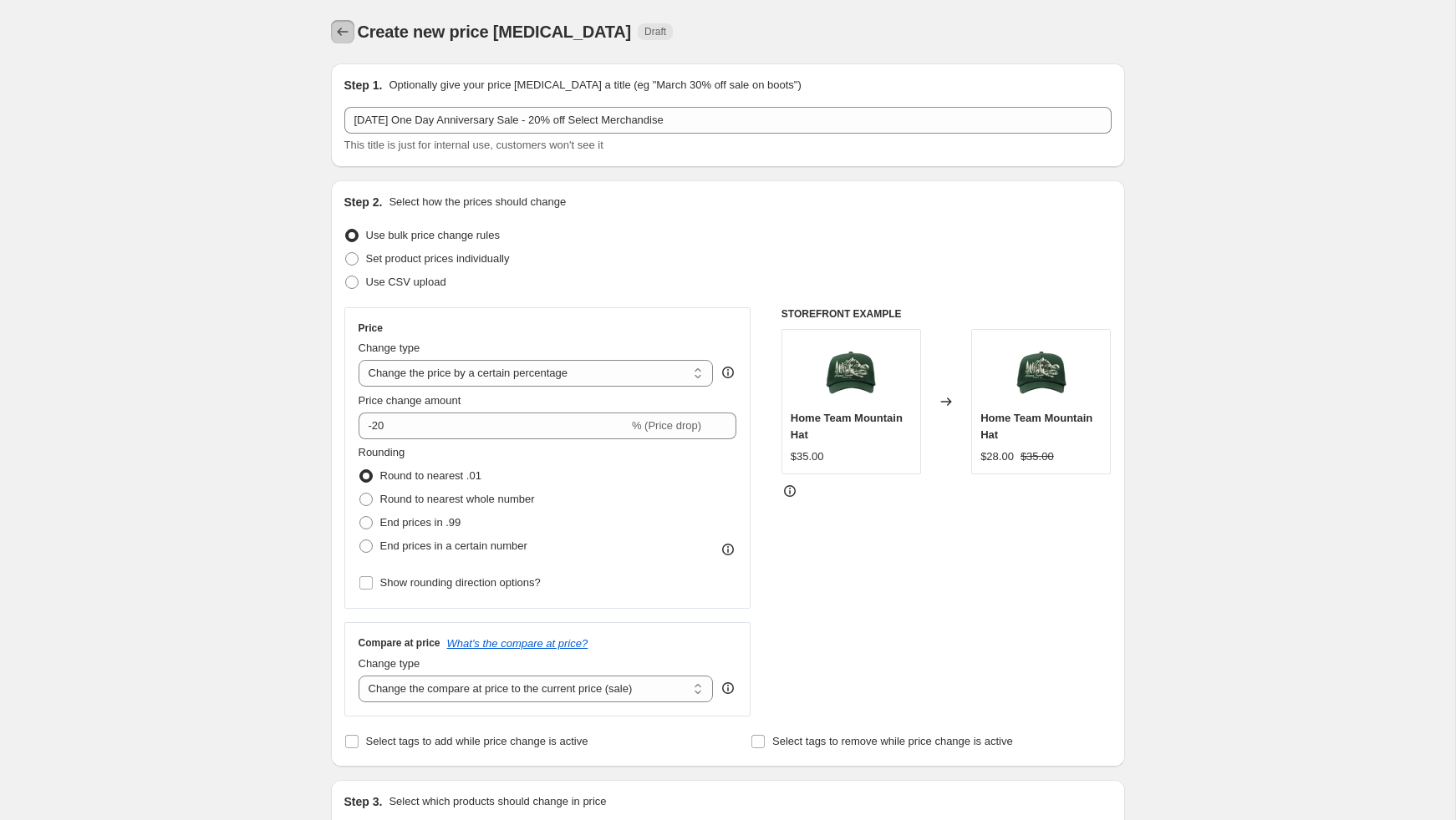
click at [343, 36] on icon "Price change jobs" at bounding box center [342, 32] width 17 height 17
